Goal: Task Accomplishment & Management: Use online tool/utility

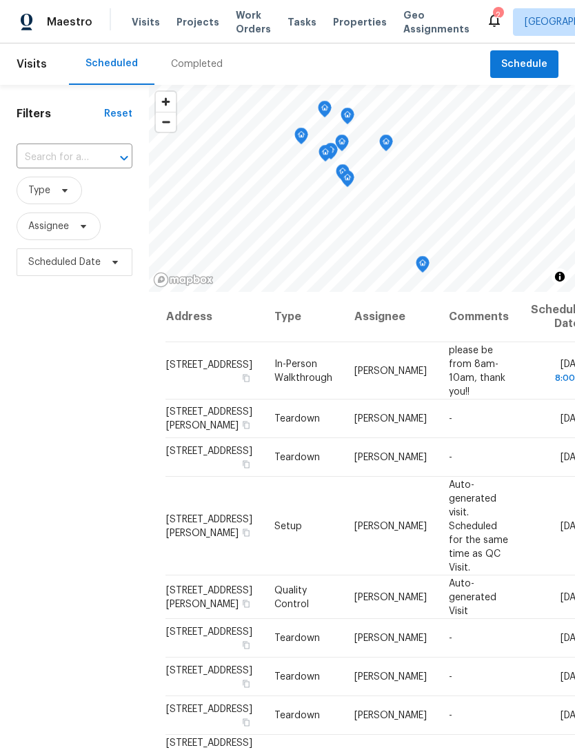
click at [345, 20] on span "Properties" at bounding box center [360, 22] width 54 height 14
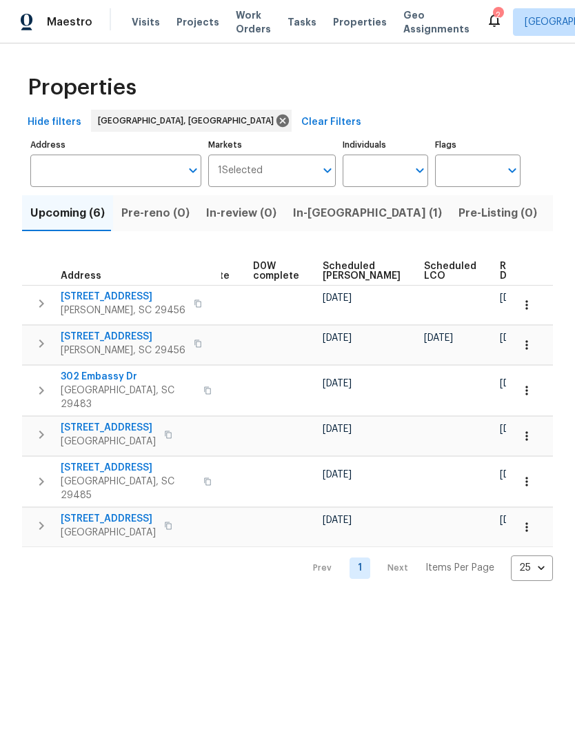
scroll to position [0, 362]
click at [529, 306] on icon "button" at bounding box center [527, 305] width 14 height 14
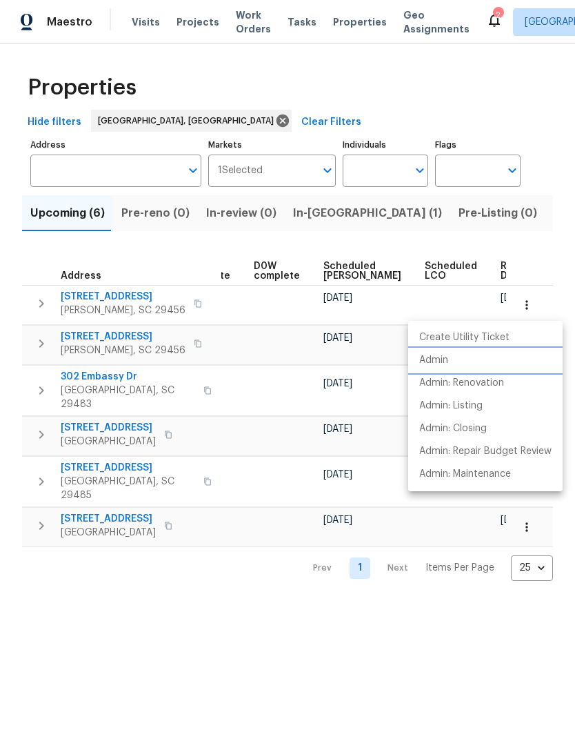
click at [444, 359] on p "Admin" at bounding box center [434, 360] width 29 height 14
click at [279, 435] on div at bounding box center [287, 375] width 575 height 750
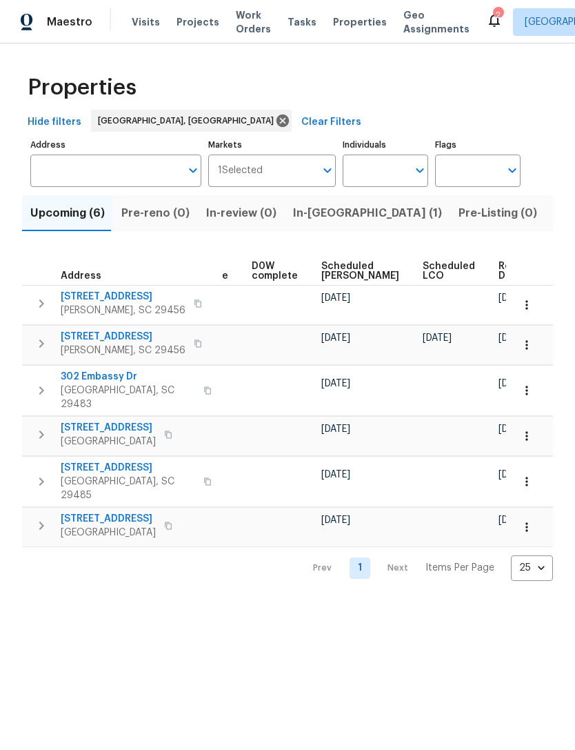
scroll to position [0, 362]
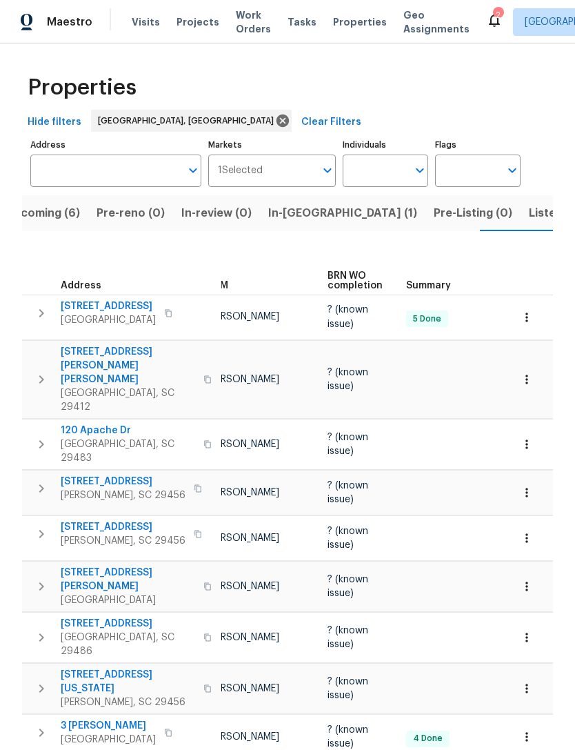
scroll to position [0, 84]
click at [530, 531] on icon "button" at bounding box center [527, 538] width 14 height 14
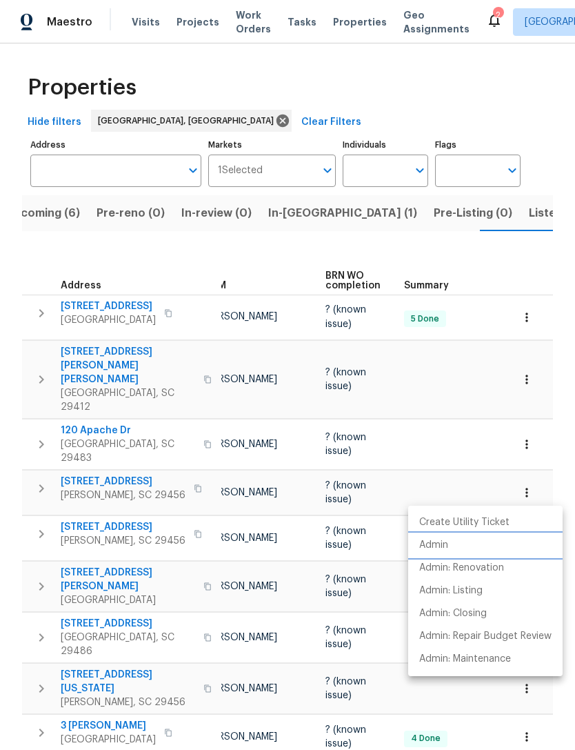
click at [445, 541] on p "Admin" at bounding box center [434, 545] width 29 height 14
click at [335, 30] on div at bounding box center [287, 375] width 575 height 750
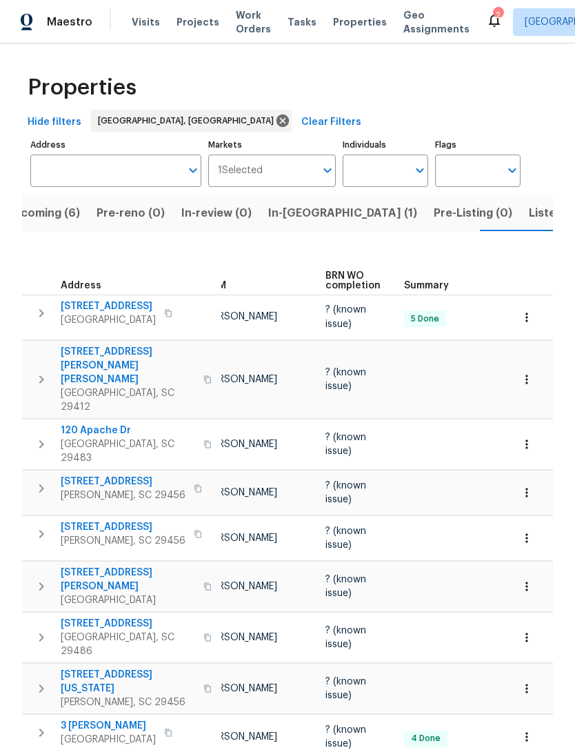
click at [345, 19] on span "Properties" at bounding box center [360, 22] width 54 height 14
click at [345, 21] on span "Properties" at bounding box center [360, 22] width 54 height 14
click at [136, 19] on span "Visits" at bounding box center [146, 22] width 28 height 14
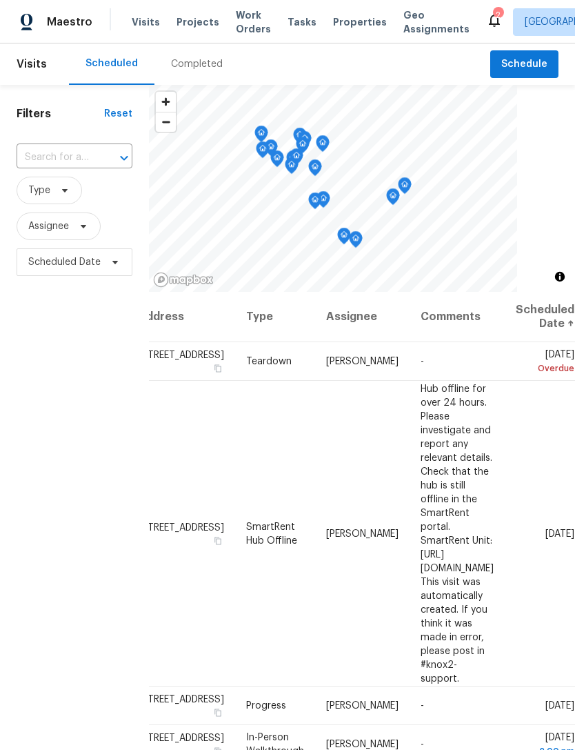
scroll to position [0, 121]
click at [564, 152] on div at bounding box center [362, 188] width 426 height 207
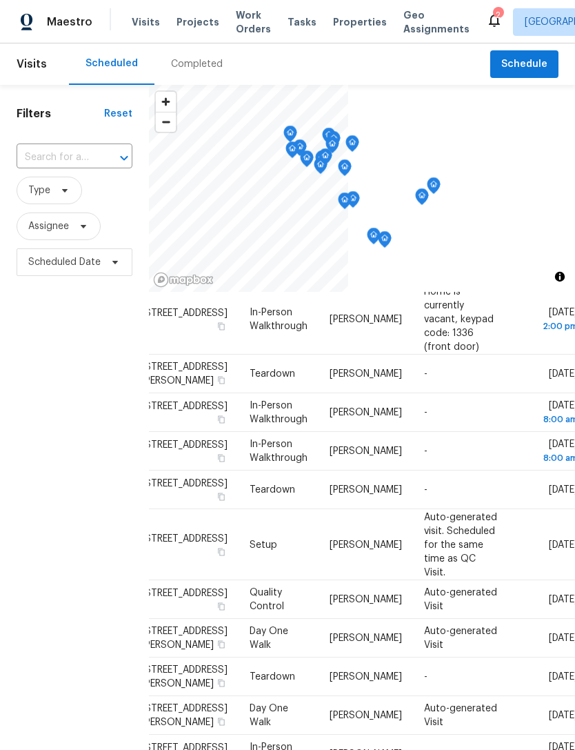
scroll to position [720, 25]
click at [239, 28] on span "Work Orders" at bounding box center [253, 22] width 35 height 28
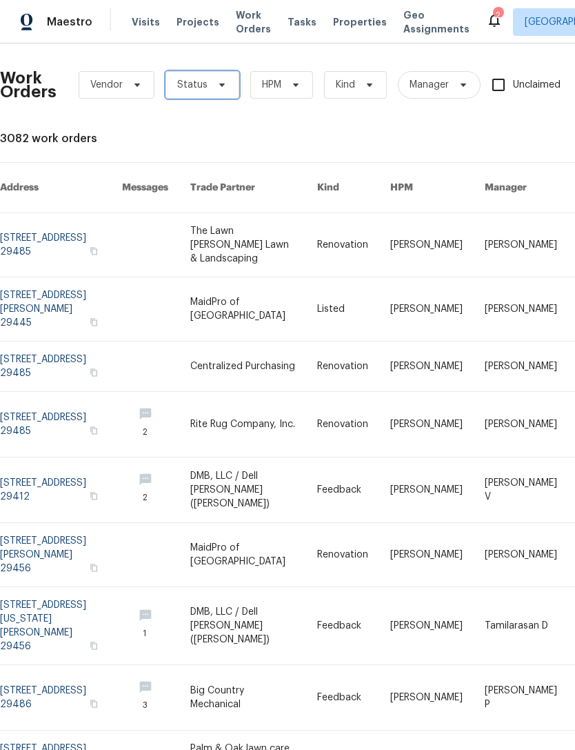
click at [213, 90] on span "Status" at bounding box center [203, 85] width 74 height 28
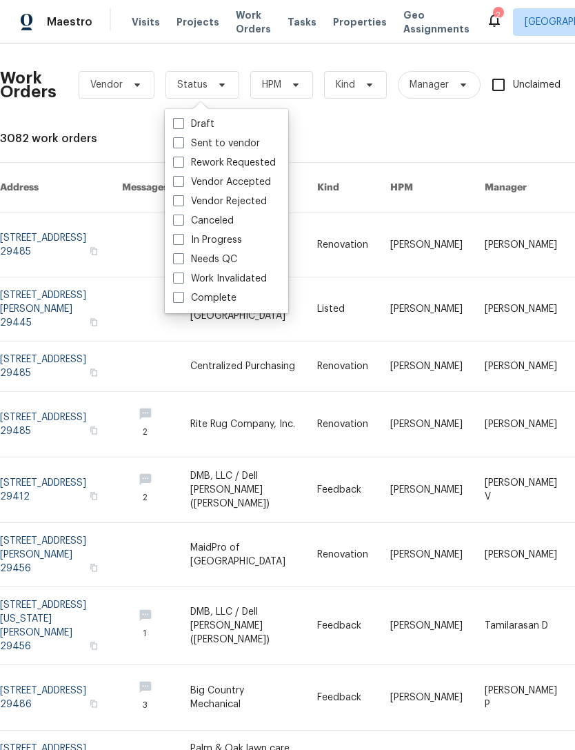
click at [179, 258] on span at bounding box center [178, 258] width 11 height 11
click at [179, 258] on input "Needs QC" at bounding box center [177, 257] width 9 height 9
checkbox input "true"
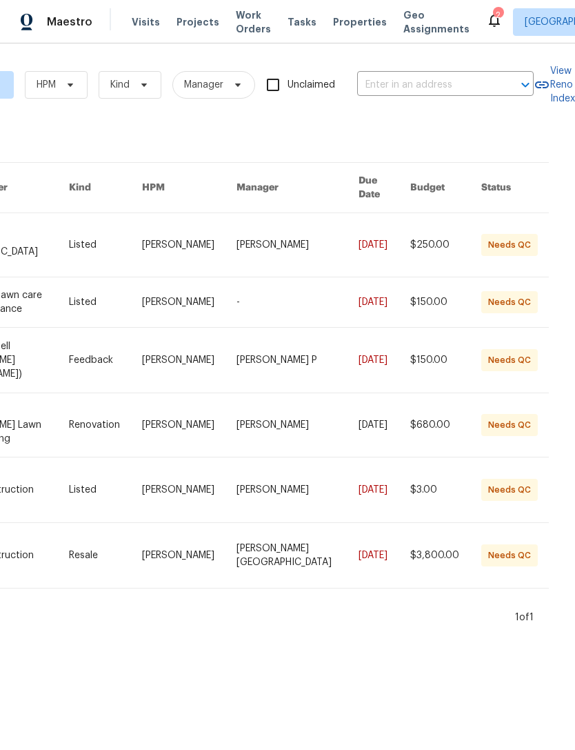
scroll to position [0, 244]
click at [39, 280] on link at bounding box center [6, 302] width 126 height 50
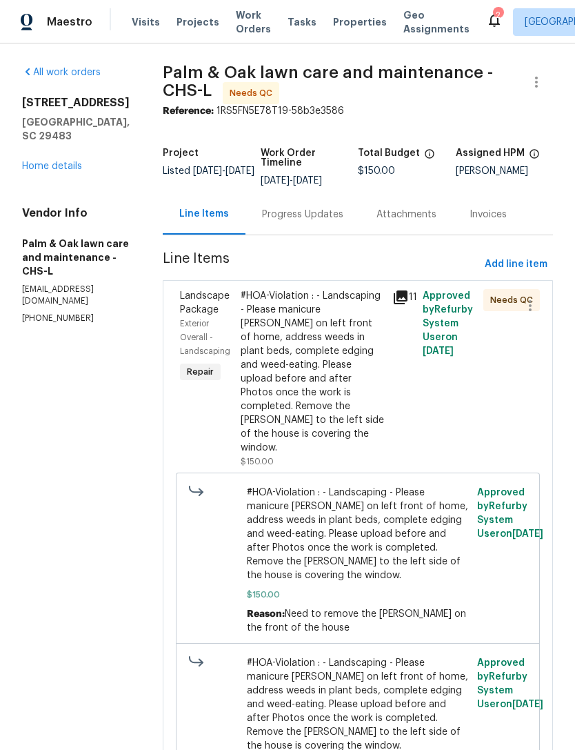
click at [347, 377] on div "#HOA-Violation : - Landscaping - Please manicure [PERSON_NAME] on left front of…" at bounding box center [313, 372] width 144 height 166
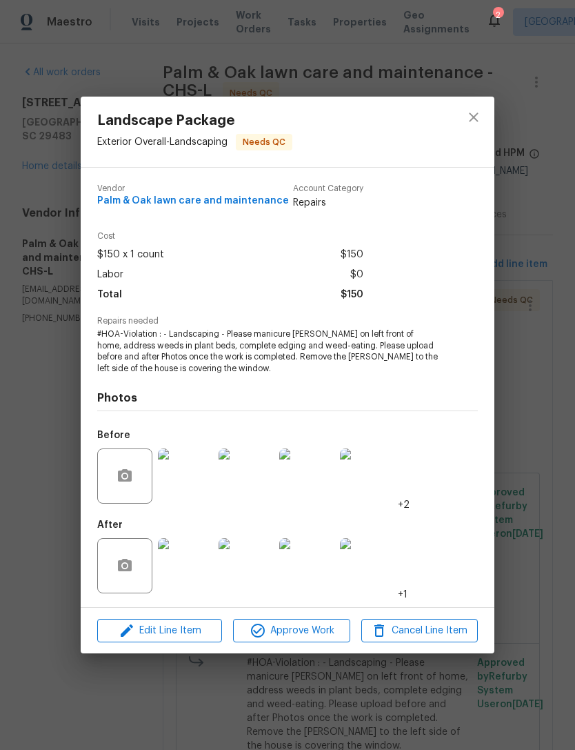
click at [186, 571] on img at bounding box center [185, 565] width 55 height 55
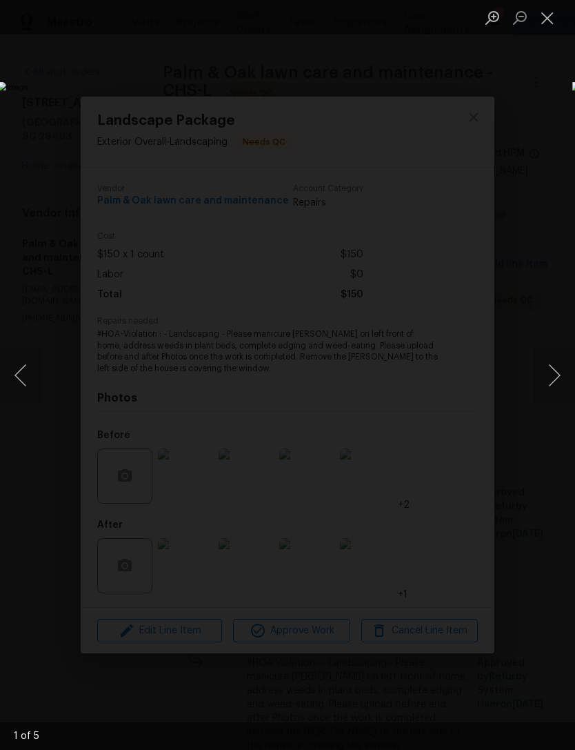
click at [544, 371] on button "Next image" at bounding box center [554, 375] width 41 height 55
click at [551, 368] on button "Next image" at bounding box center [554, 375] width 41 height 55
click at [550, 375] on button "Next image" at bounding box center [554, 375] width 41 height 55
click at [553, 368] on button "Next image" at bounding box center [554, 375] width 41 height 55
click at [550, 14] on button "Close lightbox" at bounding box center [548, 18] width 28 height 24
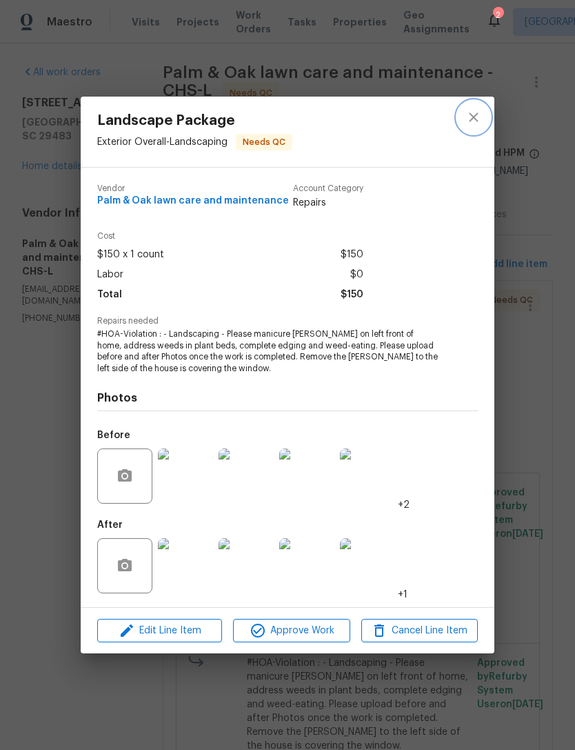
click at [469, 112] on icon "close" at bounding box center [474, 117] width 17 height 17
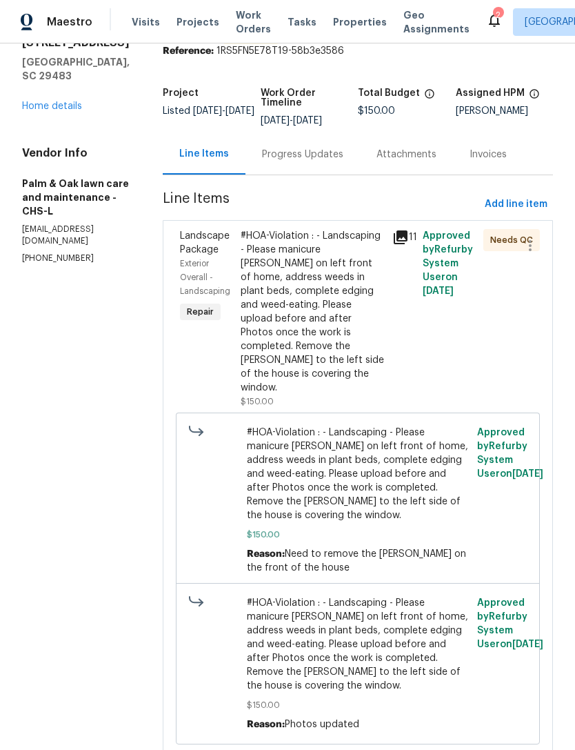
scroll to position [59, 0]
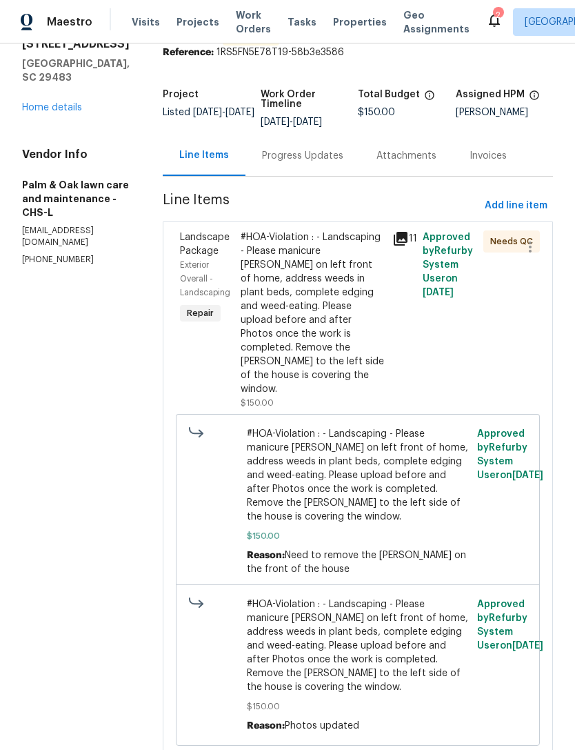
click at [384, 314] on div "#HOA-Violation : - Landscaping - Please manicure [PERSON_NAME] on left front of…" at bounding box center [313, 313] width 144 height 166
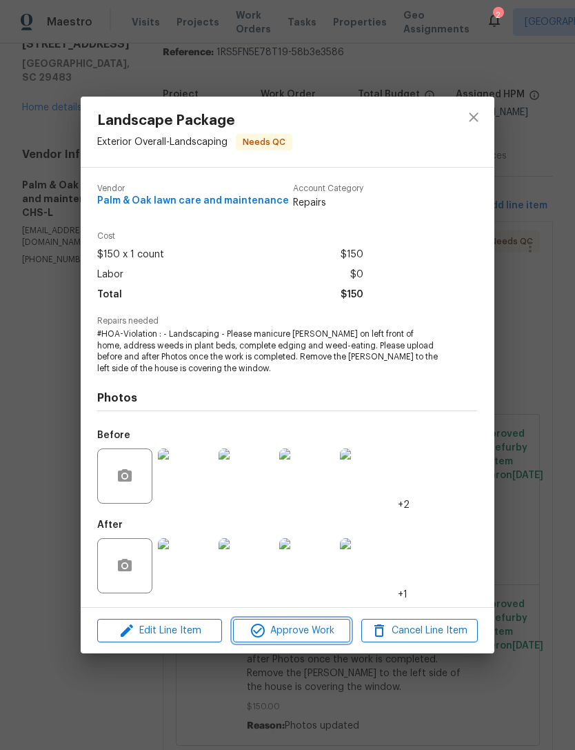
click at [309, 633] on span "Approve Work" at bounding box center [291, 630] width 108 height 17
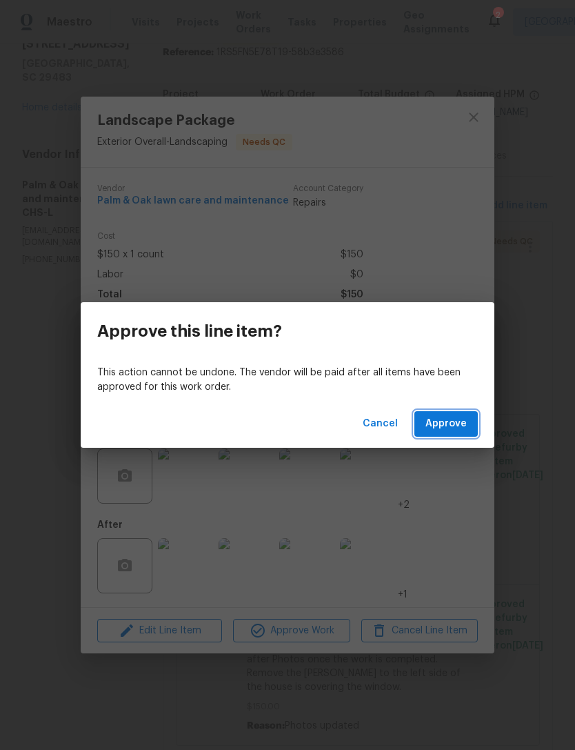
click at [442, 424] on span "Approve" at bounding box center [446, 423] width 41 height 17
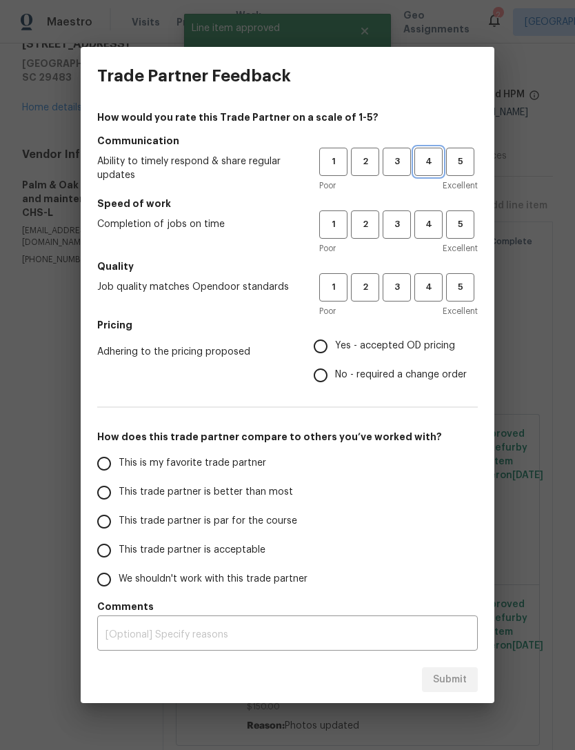
click at [422, 161] on span "4" at bounding box center [429, 162] width 26 height 16
click at [427, 226] on span "4" at bounding box center [429, 225] width 26 height 16
click at [395, 291] on span "3" at bounding box center [397, 287] width 26 height 16
click at [320, 343] on input "Yes - accepted OD pricing" at bounding box center [320, 346] width 29 height 29
radio input "true"
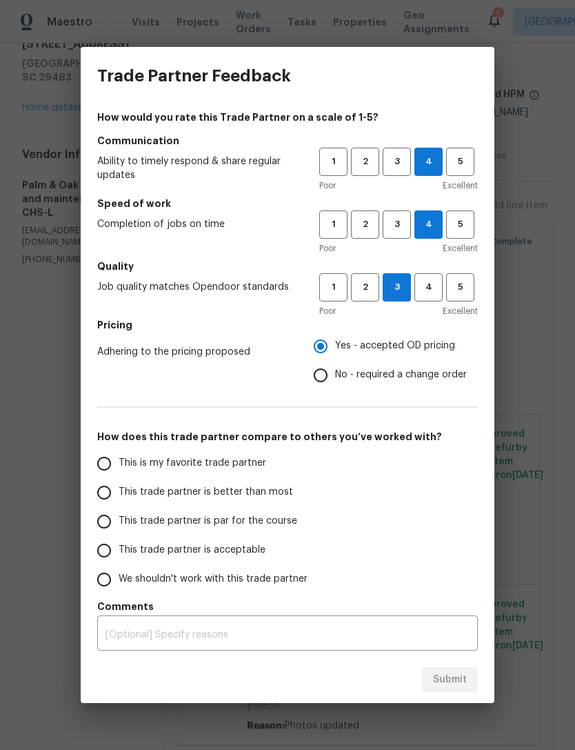
click at [107, 497] on input "This trade partner is better than most" at bounding box center [104, 492] width 29 height 29
click at [455, 679] on span "Submit" at bounding box center [450, 679] width 34 height 17
radio input "true"
radio input "false"
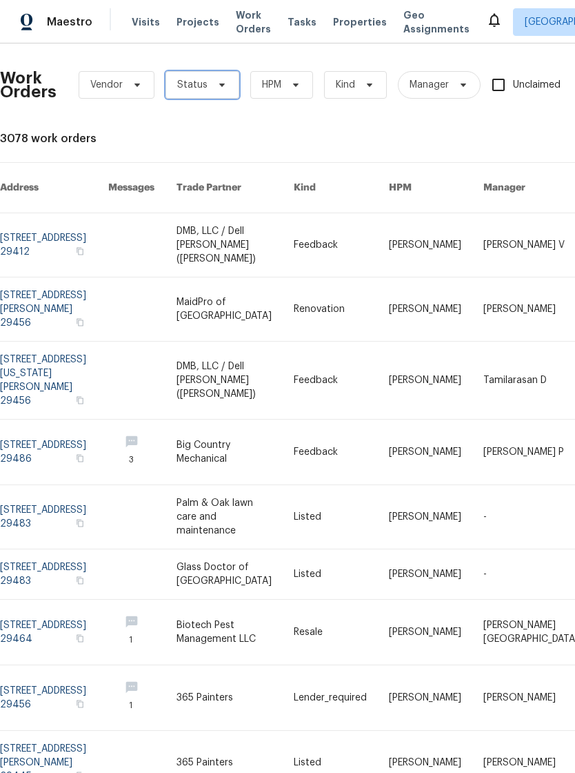
click at [217, 85] on icon at bounding box center [222, 84] width 11 height 11
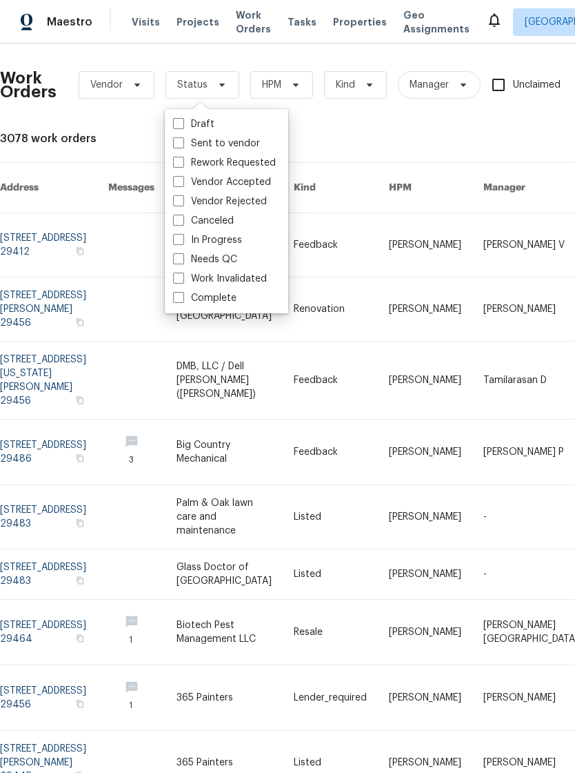
click at [174, 264] on span at bounding box center [178, 258] width 11 height 11
click at [174, 262] on input "Needs QC" at bounding box center [177, 257] width 9 height 9
checkbox input "true"
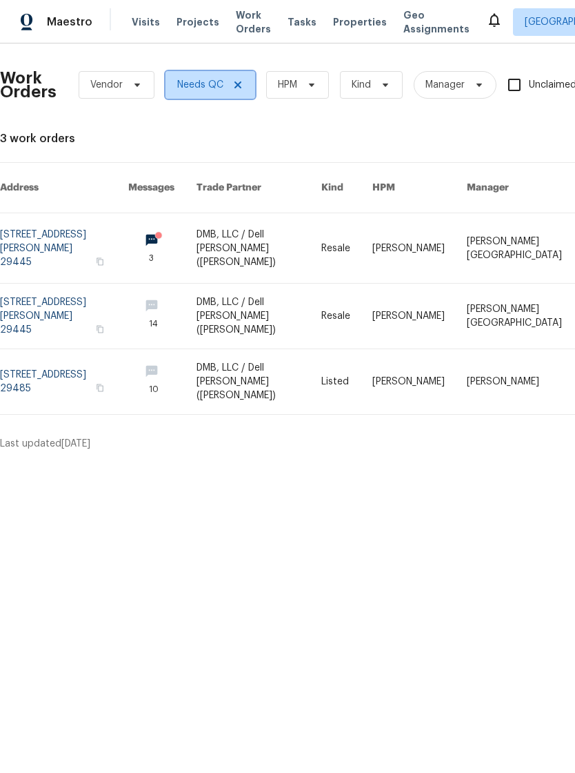
click at [241, 79] on span "Needs QC" at bounding box center [211, 85] width 90 height 28
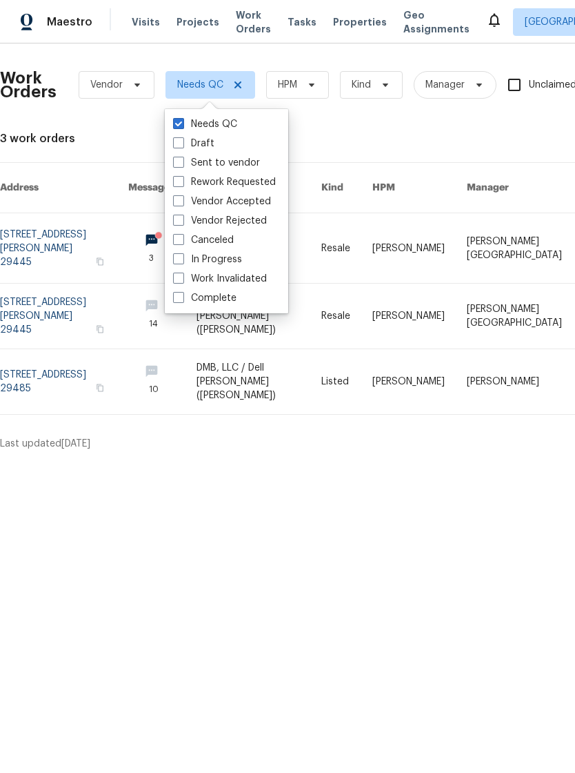
click at [173, 255] on span at bounding box center [178, 258] width 11 height 11
click at [173, 255] on input "In Progress" at bounding box center [177, 257] width 9 height 9
checkbox input "true"
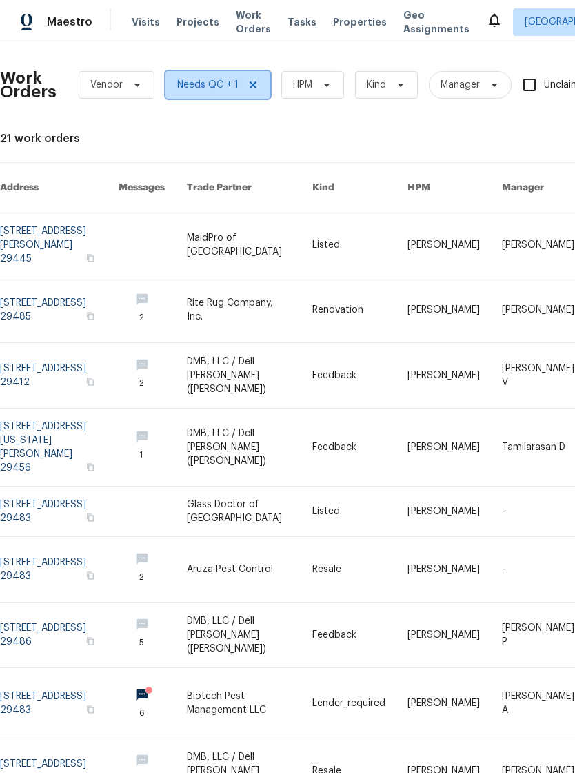
click at [186, 87] on span "Needs QC + 1" at bounding box center [207, 85] width 61 height 14
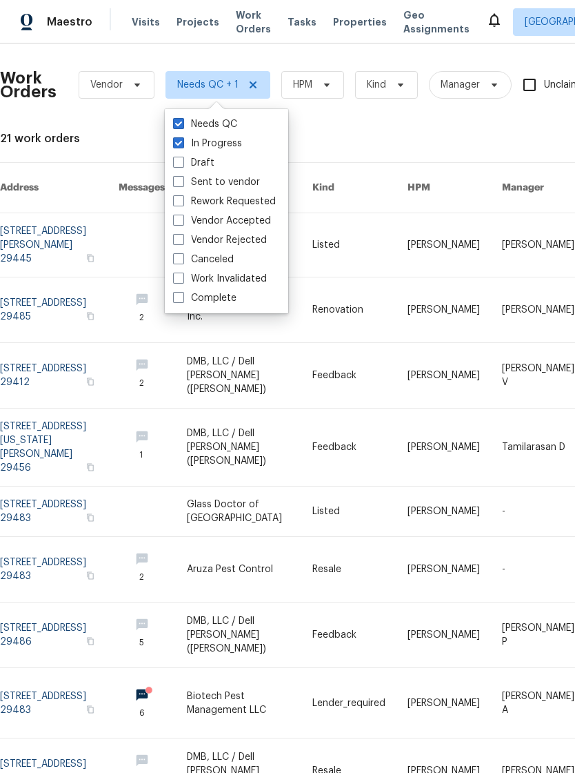
click at [174, 123] on span at bounding box center [178, 123] width 11 height 11
click at [174, 123] on input "Needs QC" at bounding box center [177, 121] width 9 height 9
checkbox input "false"
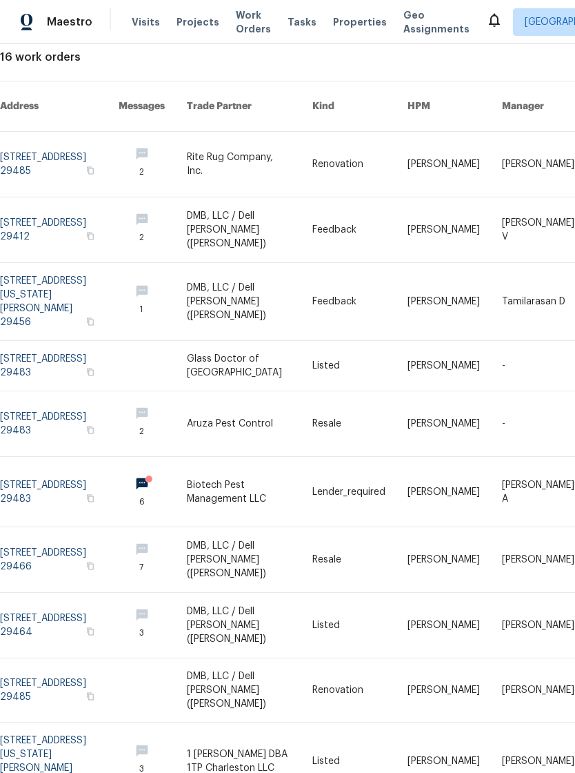
scroll to position [81, 0]
